Goal: Information Seeking & Learning: Check status

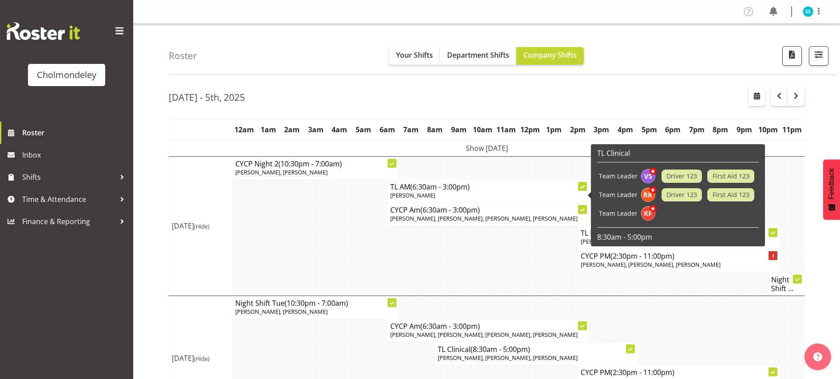
click at [443, 188] on span "(6:30am - 3:00pm)" at bounding box center [440, 187] width 60 height 10
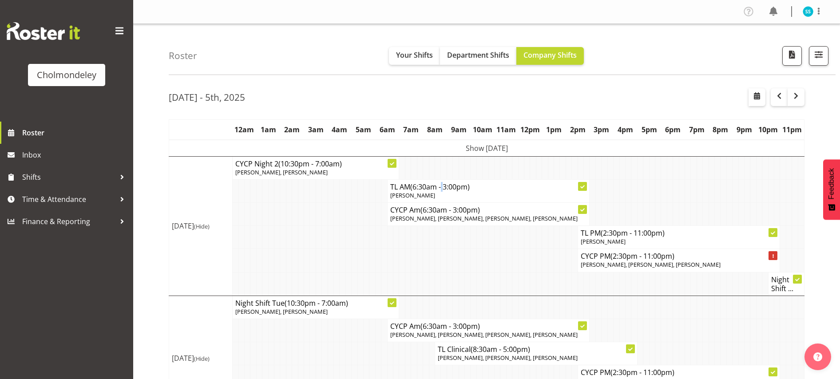
click at [443, 188] on span "(6:30am - 3:00pm)" at bounding box center [440, 187] width 60 height 10
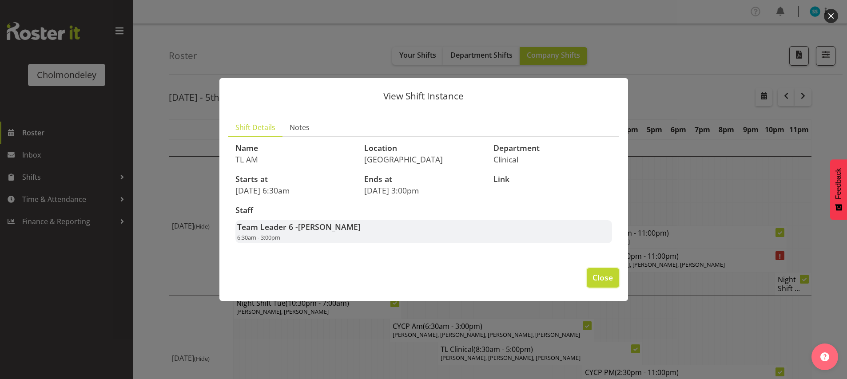
click at [606, 275] on span "Close" at bounding box center [602, 278] width 20 height 12
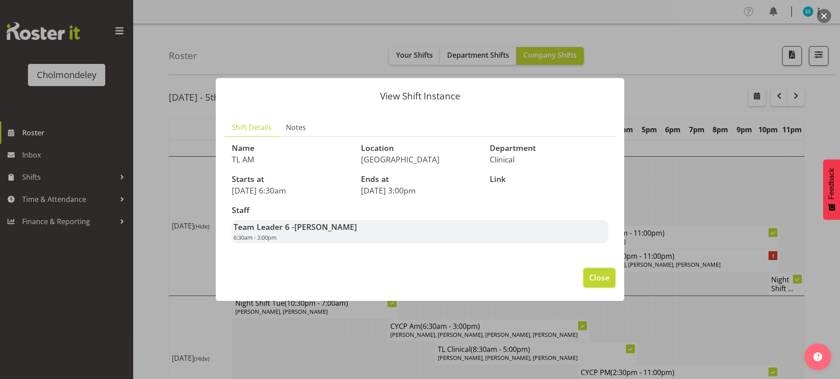
click at [600, 276] on span "Close" at bounding box center [599, 278] width 20 height 12
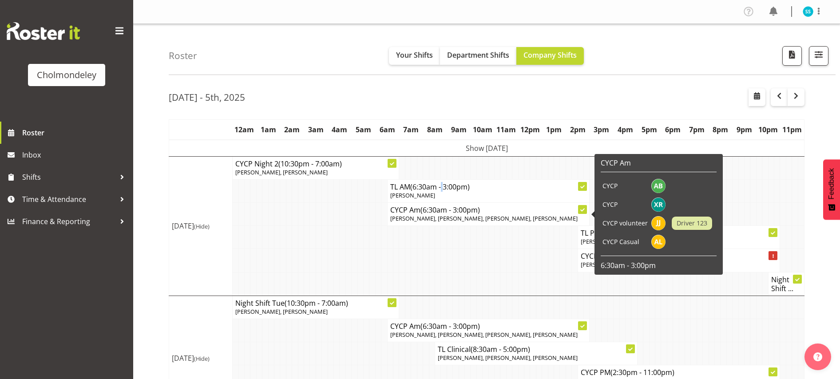
click at [468, 216] on span "[PERSON_NAME], [PERSON_NAME], [PERSON_NAME], [PERSON_NAME]" at bounding box center [483, 218] width 187 height 8
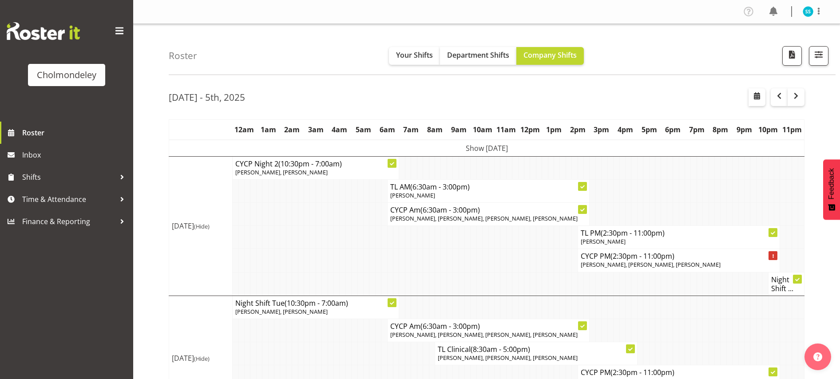
click at [468, 216] on span "[PERSON_NAME], [PERSON_NAME], [PERSON_NAME], [PERSON_NAME]" at bounding box center [483, 218] width 187 height 8
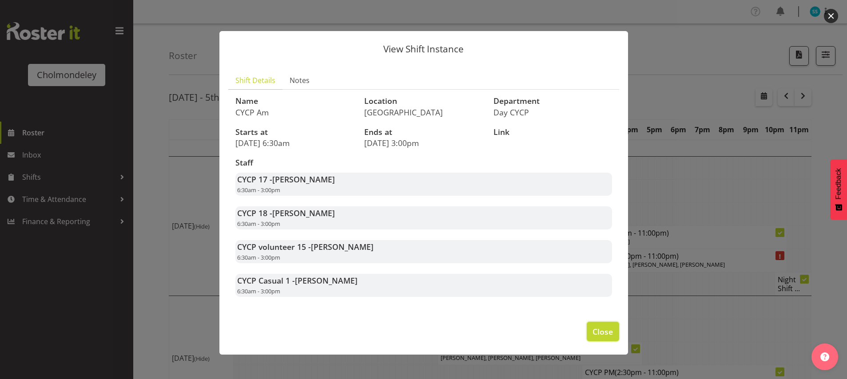
click at [602, 332] on span "Close" at bounding box center [602, 332] width 20 height 12
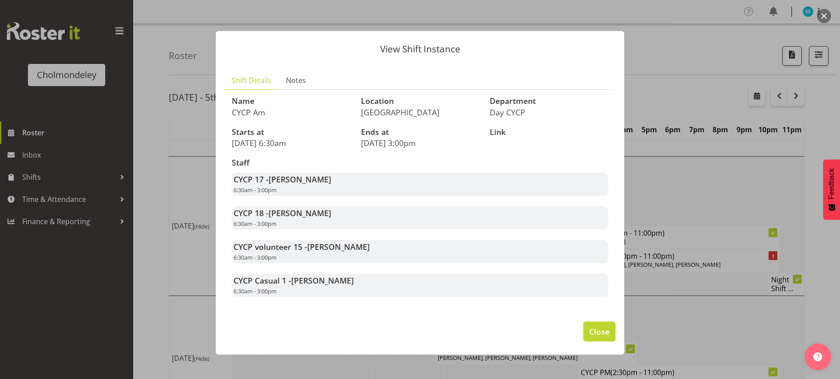
click at [597, 332] on span "Close" at bounding box center [599, 332] width 20 height 12
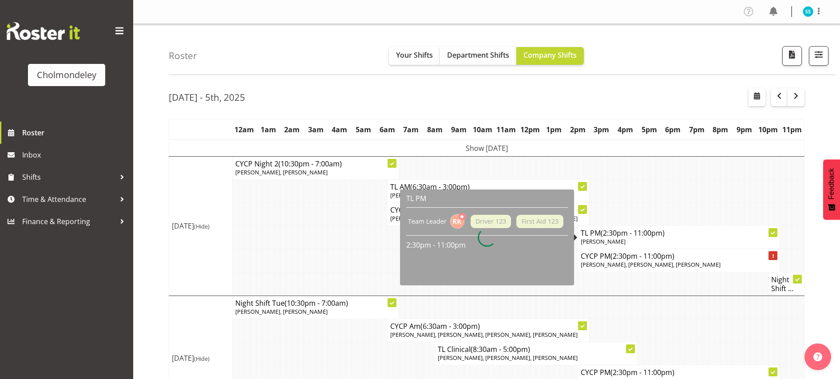
click at [630, 236] on span "(2:30pm - 11:00pm)" at bounding box center [633, 233] width 64 height 10
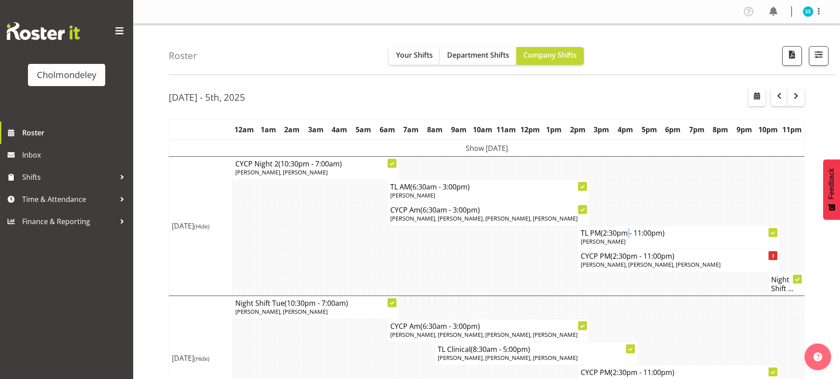
click at [630, 236] on span "(2:30pm - 11:00pm)" at bounding box center [633, 233] width 64 height 10
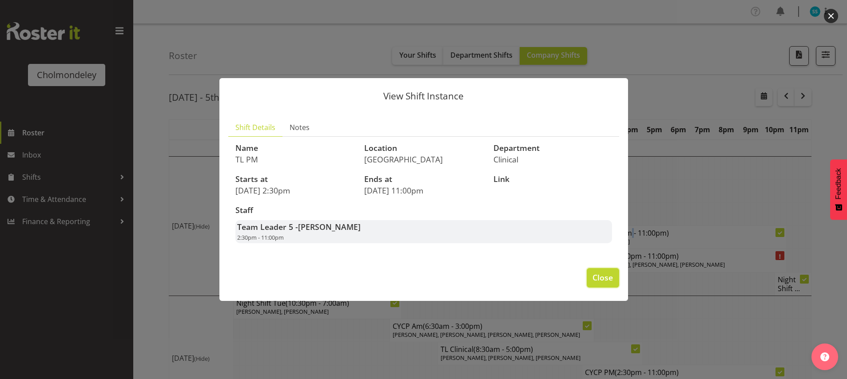
click at [595, 278] on span "Close" at bounding box center [602, 278] width 20 height 12
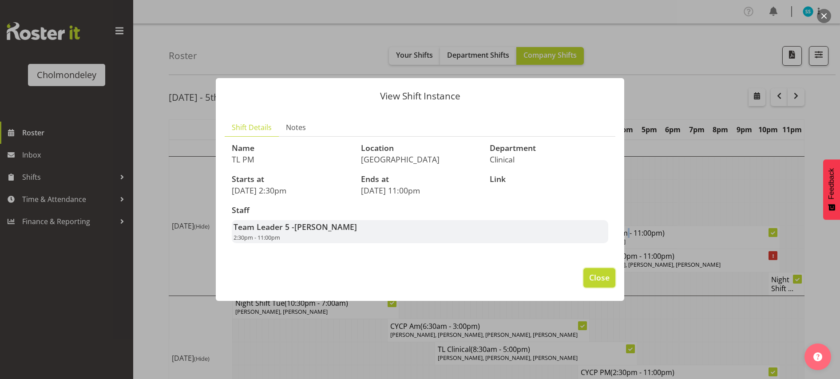
click at [605, 273] on span "Close" at bounding box center [599, 278] width 20 height 12
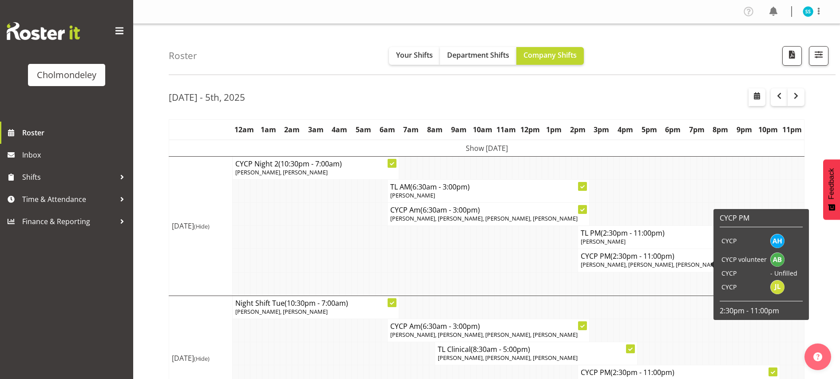
click at [636, 261] on span "[PERSON_NAME], [PERSON_NAME], [PERSON_NAME]" at bounding box center [651, 265] width 140 height 8
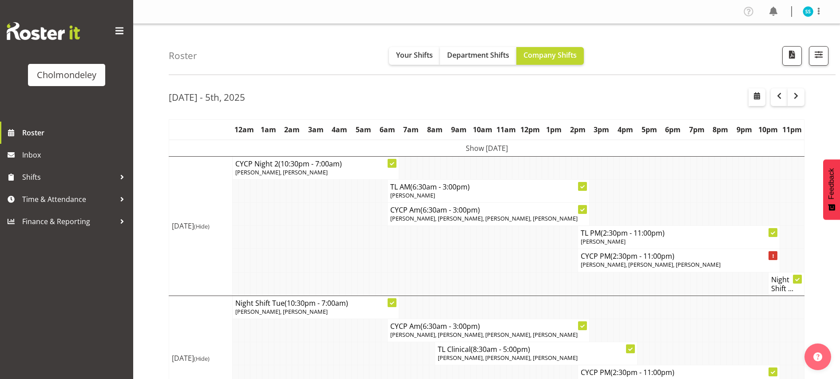
click at [636, 261] on span "[PERSON_NAME], [PERSON_NAME], [PERSON_NAME]" at bounding box center [651, 265] width 140 height 8
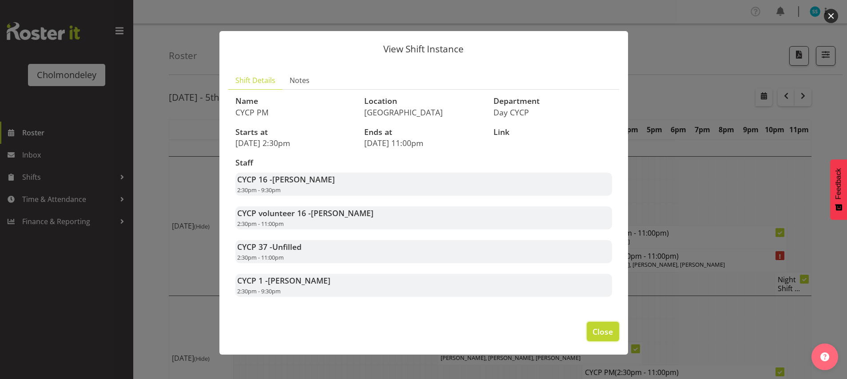
click at [604, 333] on span "Close" at bounding box center [602, 332] width 20 height 12
